Goal: Understand process/instructions: Learn how to perform a task or action

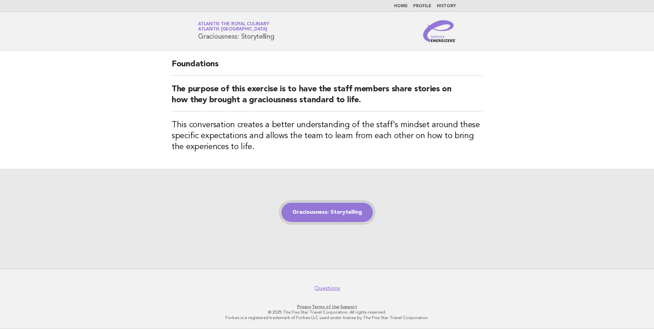
click at [337, 212] on link "Graciousness: Storytelling" at bounding box center [326, 212] width 91 height 19
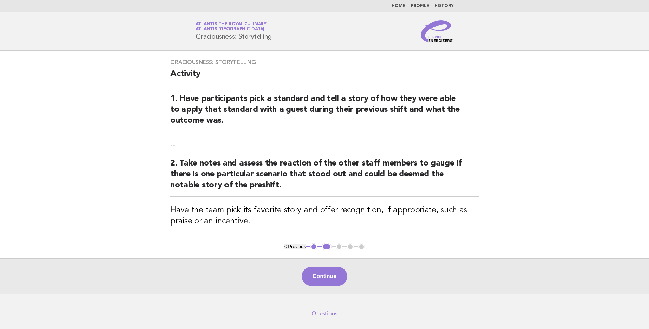
scroll to position [25, 0]
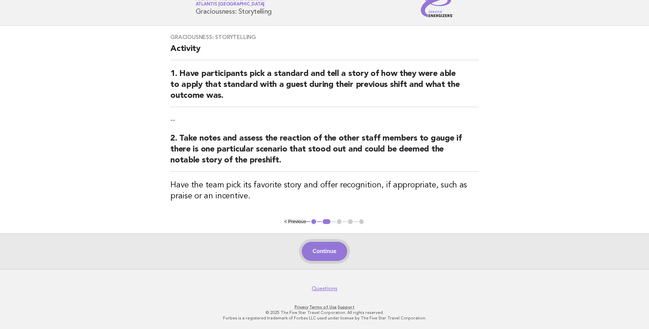
click at [333, 255] on button "Continue" at bounding box center [324, 251] width 45 height 19
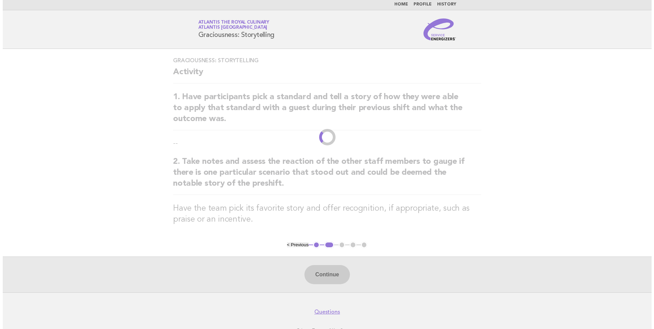
scroll to position [0, 0]
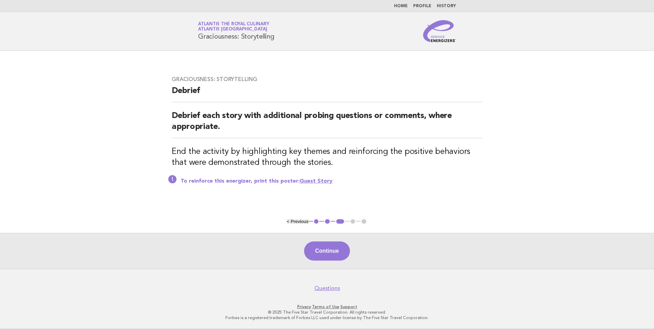
click at [408, 5] on link "Home" at bounding box center [401, 6] width 14 height 4
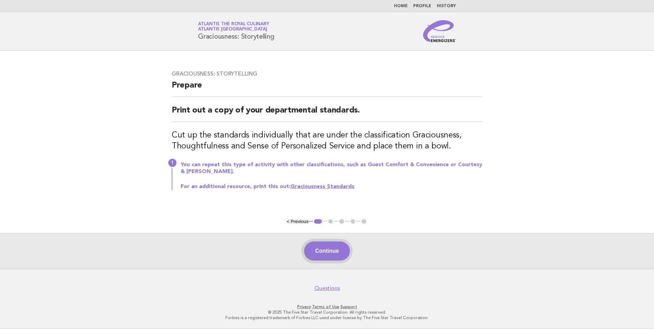
click at [316, 250] on button "Continue" at bounding box center [326, 250] width 45 height 19
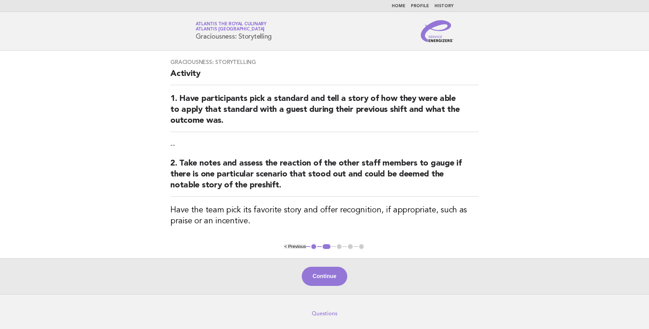
click at [323, 314] on link "Questions" at bounding box center [324, 313] width 26 height 7
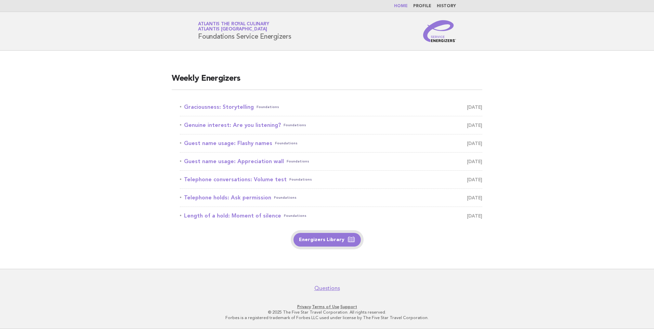
click at [347, 238] on icon at bounding box center [351, 240] width 8 height 8
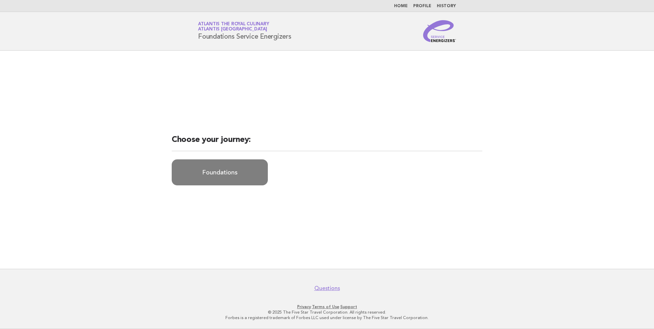
click at [225, 176] on link "Foundations" at bounding box center [220, 172] width 96 height 26
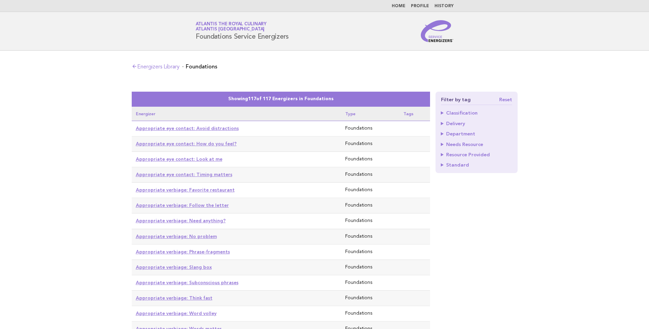
click at [398, 6] on link "Home" at bounding box center [398, 6] width 14 height 4
